Goal: Find specific page/section: Find specific page/section

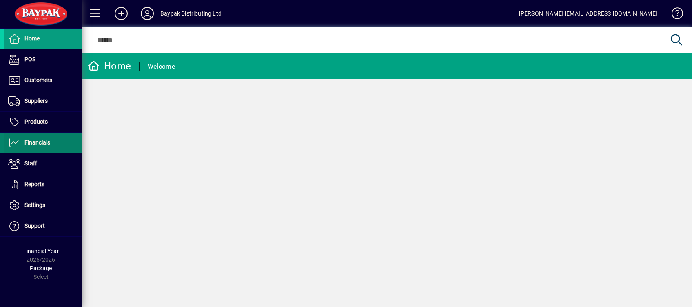
click at [40, 147] on span "Financials" at bounding box center [27, 143] width 46 height 10
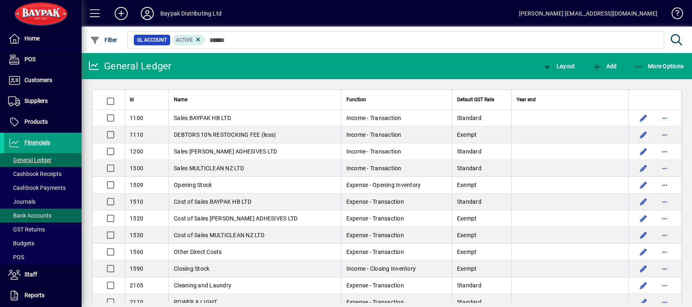
click at [41, 215] on span "Bank Accounts" at bounding box center [29, 215] width 43 height 7
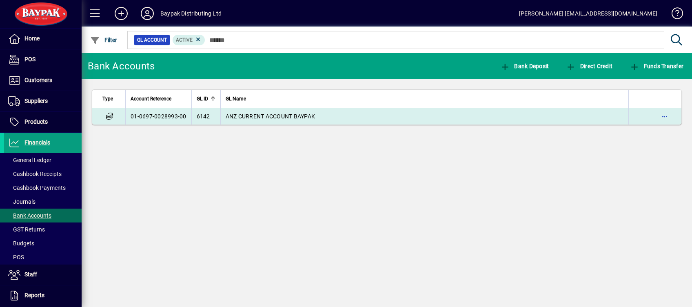
click at [245, 124] on table "Type Account Reference GL ID GL Name 01-0697-0028993-00 6142 ANZ CURRENT ACCOUN…" at bounding box center [387, 107] width 590 height 36
click at [245, 114] on span "ANZ CURRENT ACCOUNT BAYPAK" at bounding box center [271, 116] width 90 height 7
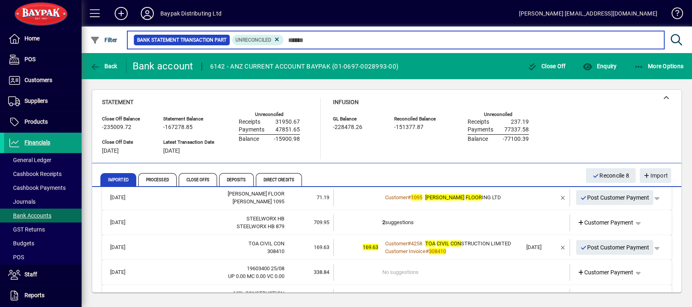
scroll to position [453, 0]
